Goal: Information Seeking & Learning: Find specific fact

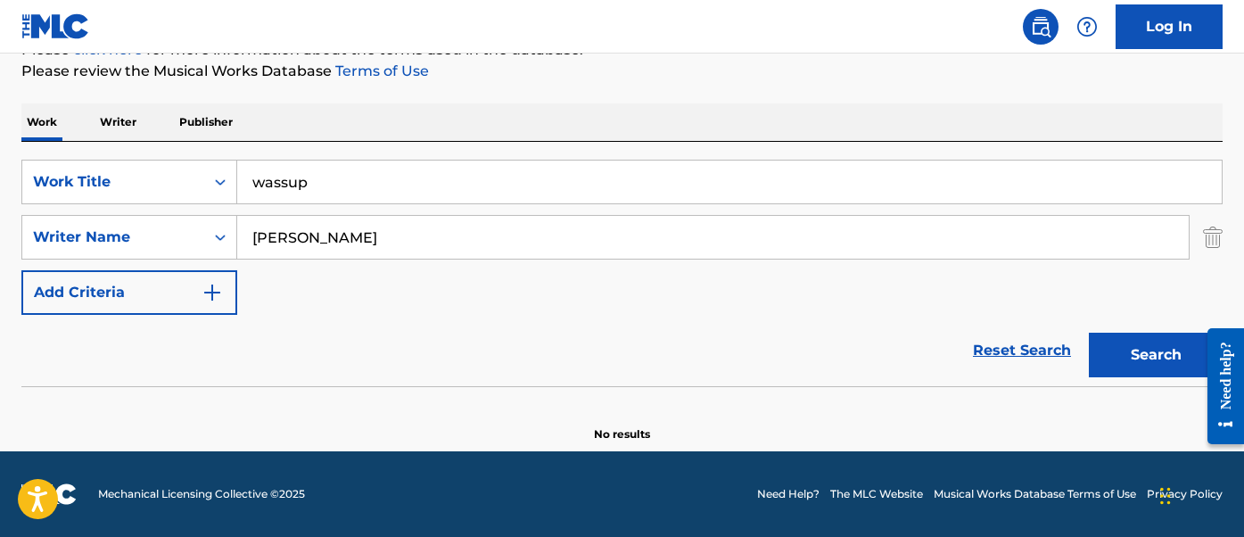
click at [290, 165] on input "wassup" at bounding box center [729, 182] width 985 height 43
type input "monorail song"
click at [1089, 333] on button "Search" at bounding box center [1156, 355] width 134 height 45
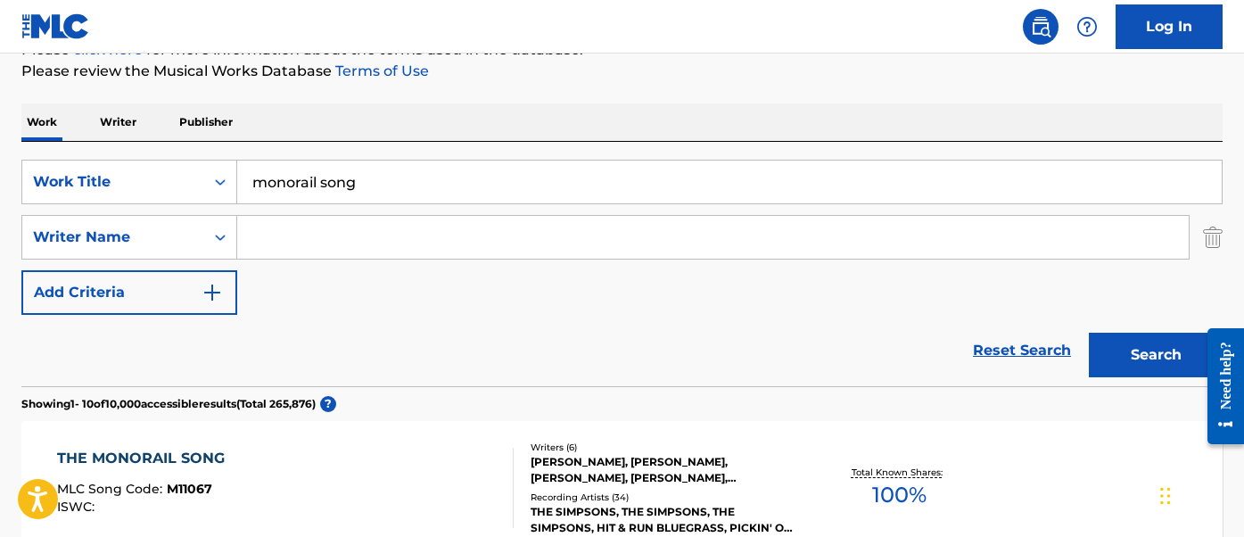
scroll to position [374, 0]
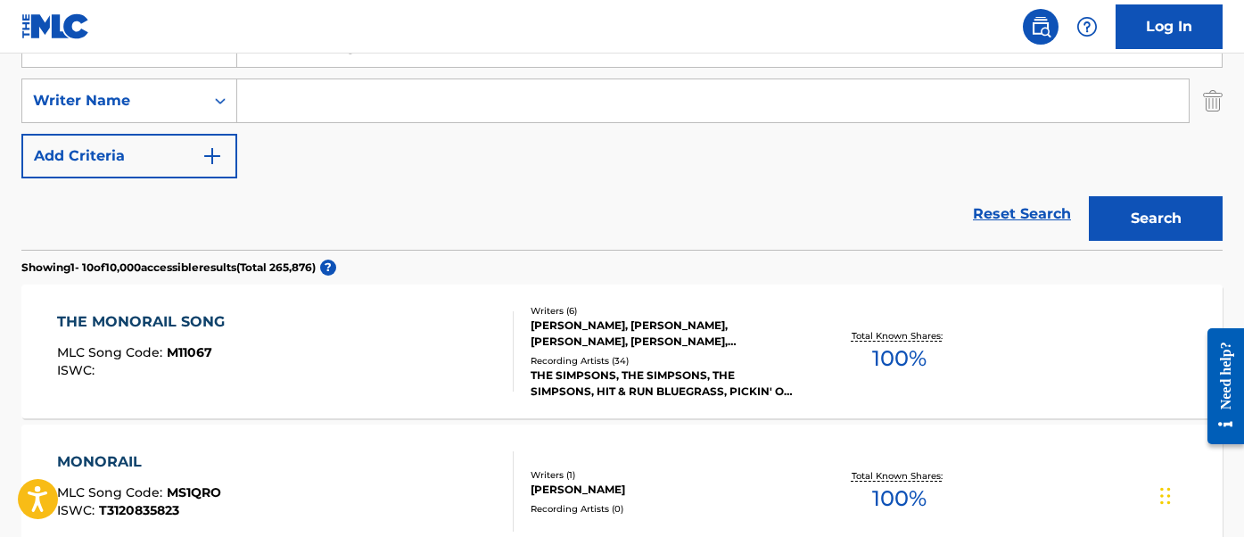
click at [247, 334] on div "THE MONORAIL SONG MLC Song Code : M11067 ISWC :" at bounding box center [285, 351] width 457 height 80
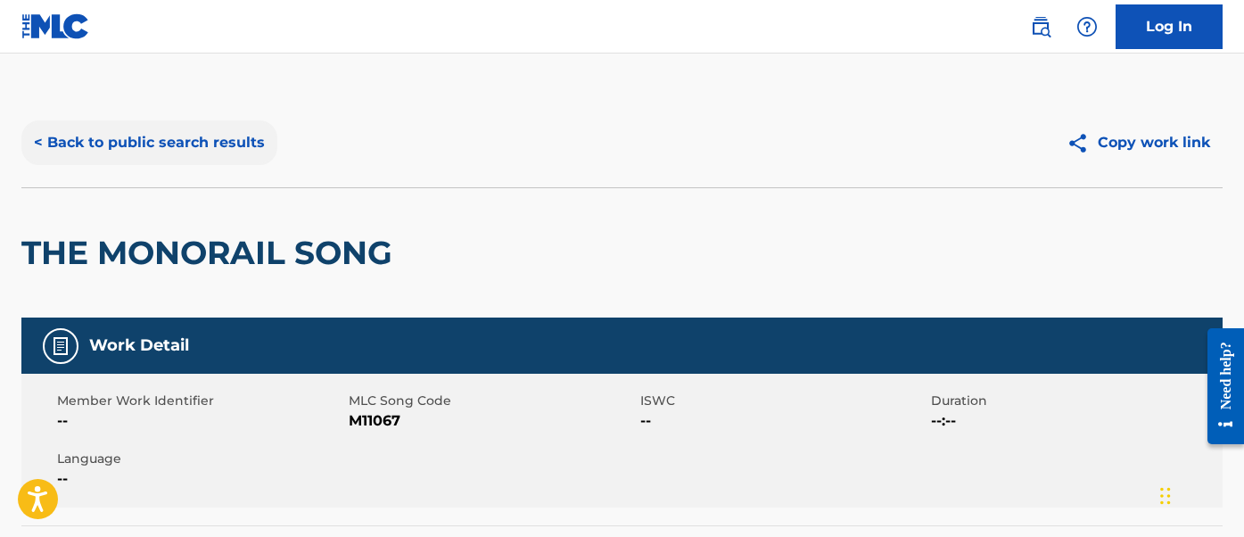
click at [161, 139] on button "< Back to public search results" at bounding box center [149, 142] width 256 height 45
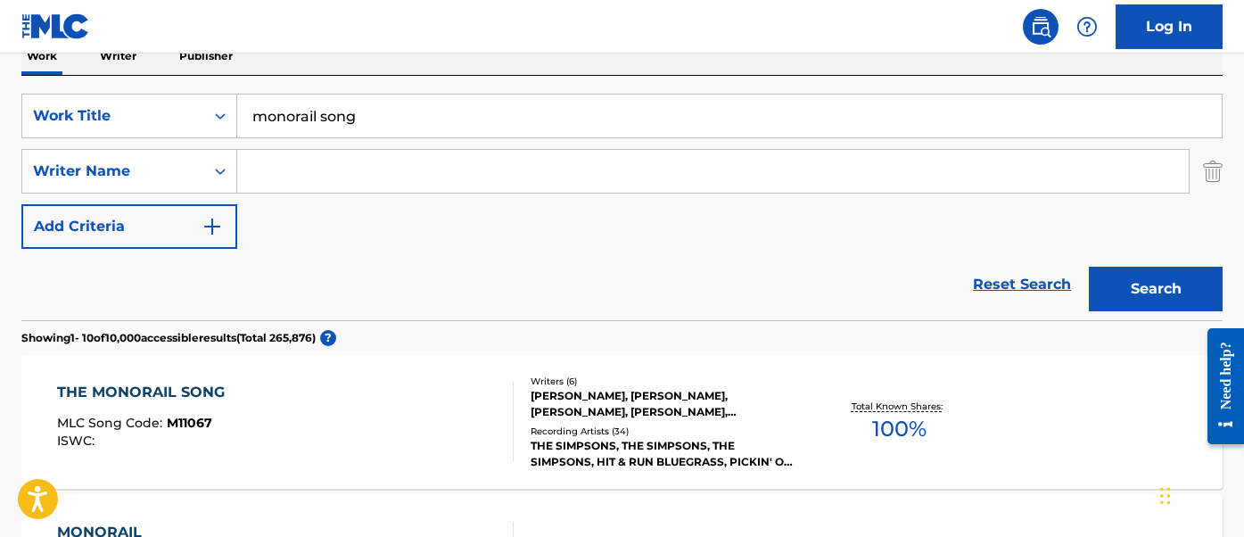
scroll to position [246, 0]
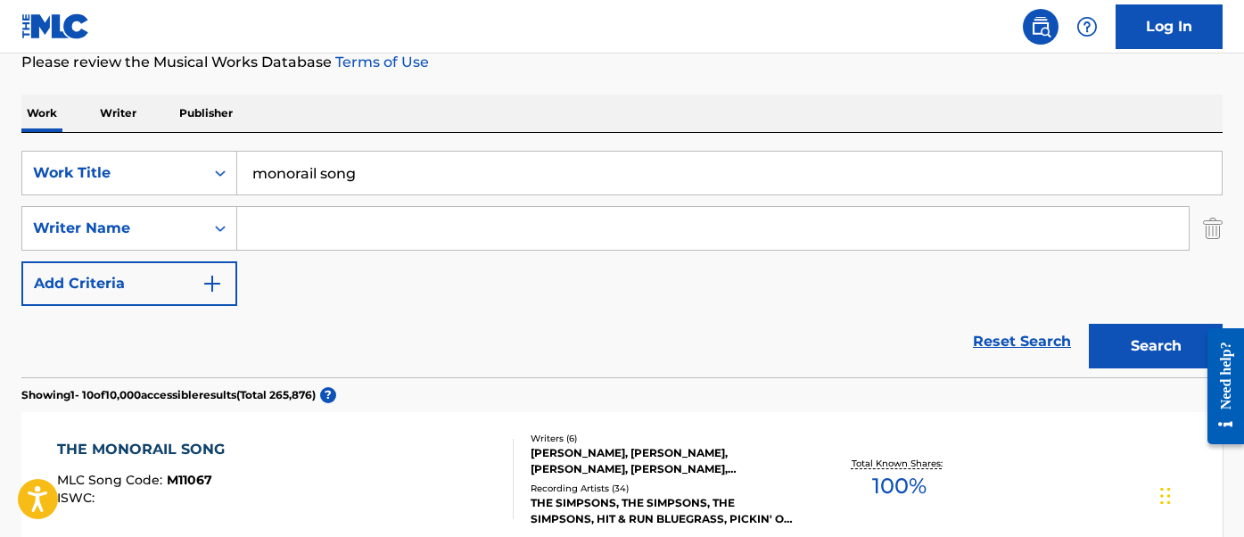
click at [426, 167] on input "monorail song" at bounding box center [729, 173] width 985 height 43
type input "simpsons"
type input "t"
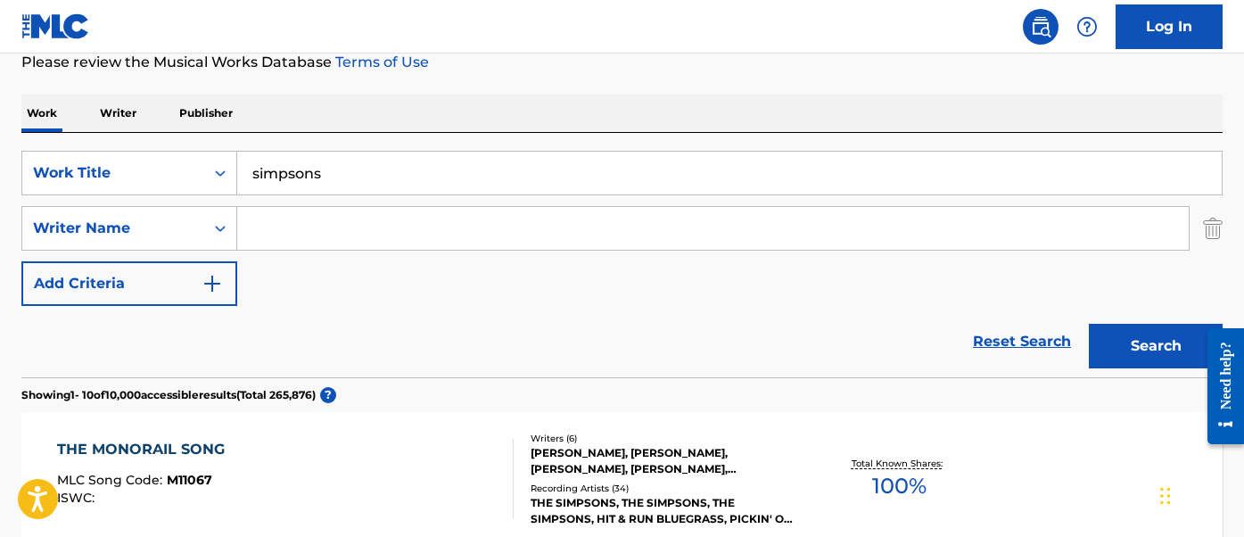
click at [426, 167] on input "simpsons" at bounding box center [729, 173] width 985 height 43
type input "simpsons theme"
click at [1089, 324] on button "Search" at bounding box center [1156, 346] width 134 height 45
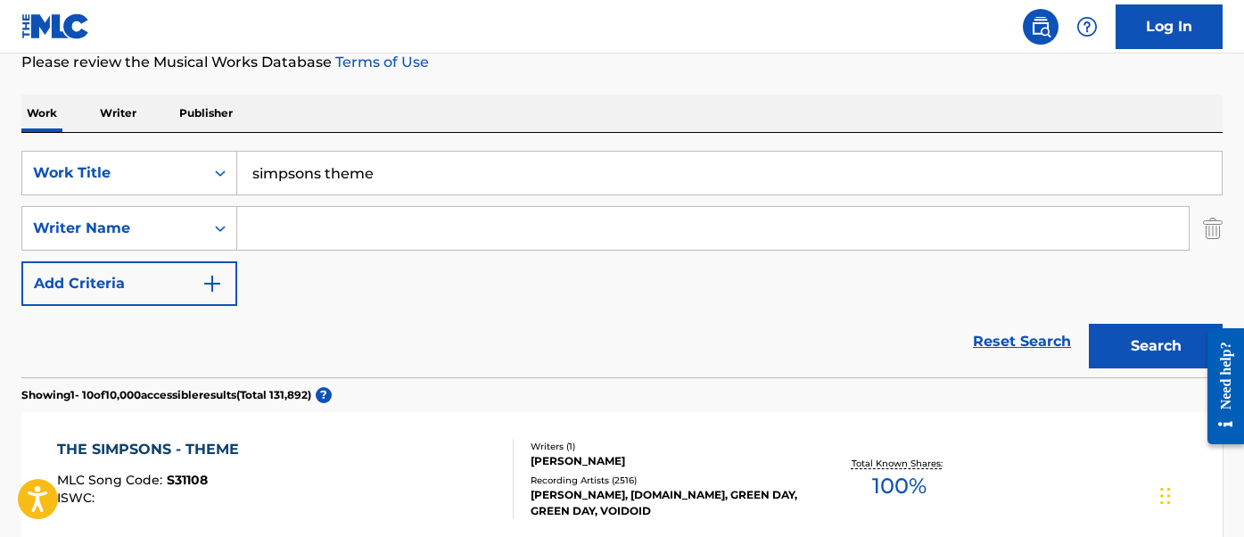
click at [446, 442] on div "THE SIMPSONS - THEME MLC Song Code : S31108 ISWC :" at bounding box center [285, 479] width 457 height 80
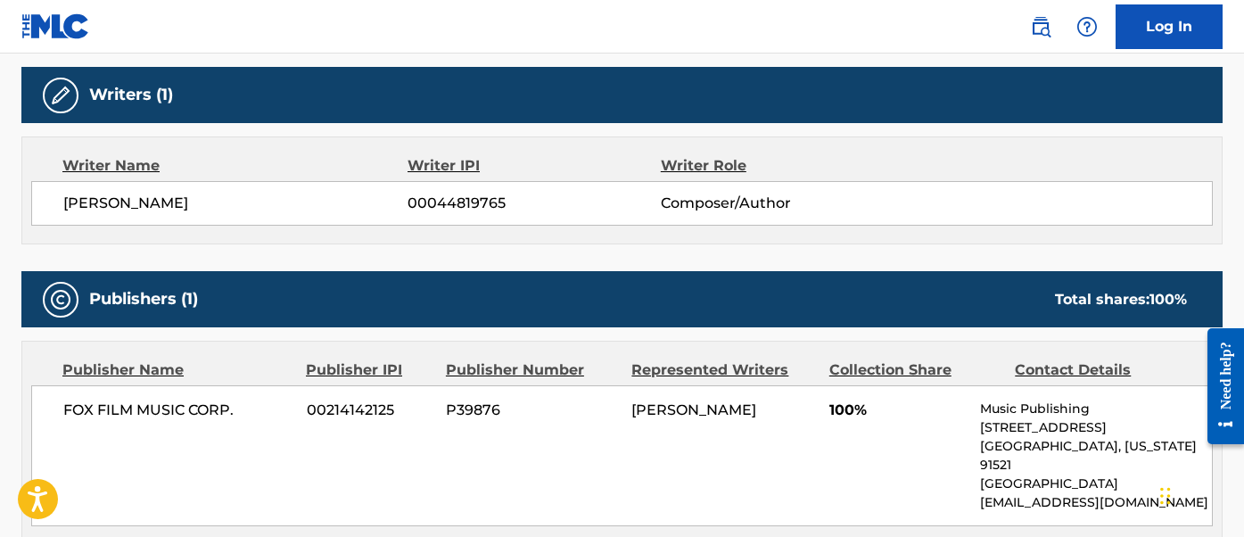
scroll to position [611, 0]
